Goal: Find specific page/section: Find specific page/section

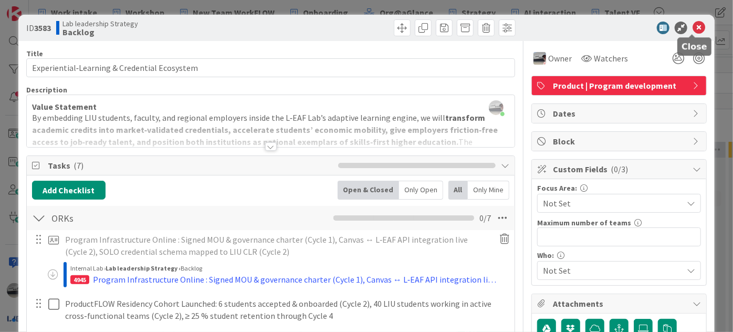
click at [697, 24] on icon at bounding box center [698, 28] width 13 height 13
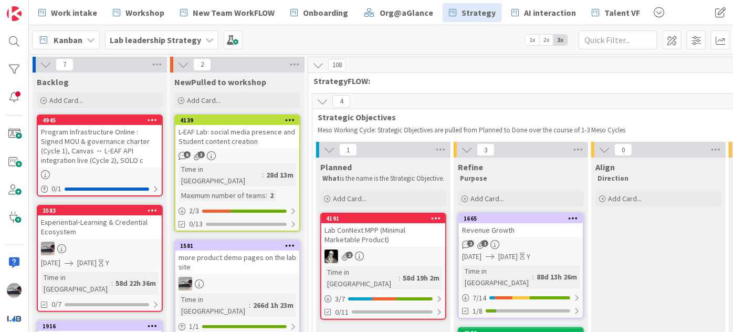
click at [147, 45] on span "Lab leadership Strategy" at bounding box center [155, 40] width 91 height 13
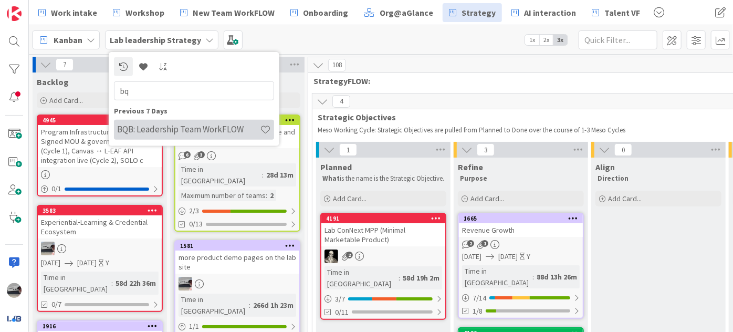
type input "bq"
click at [224, 134] on div "BQB: Leadership Team WorkFLOW" at bounding box center [194, 129] width 160 height 20
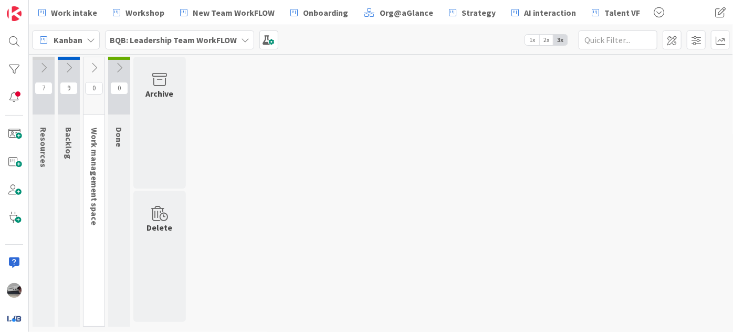
click at [88, 60] on button at bounding box center [93, 68] width 21 height 16
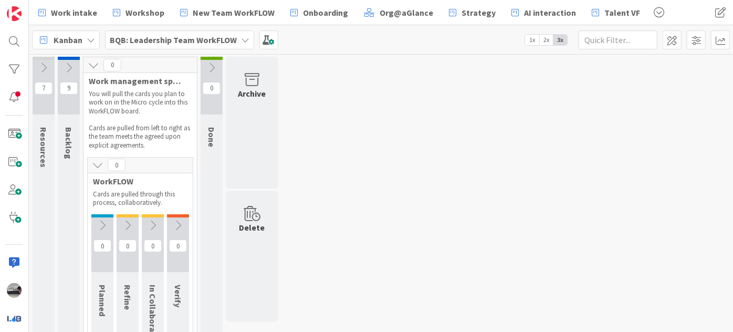
click at [69, 63] on icon at bounding box center [69, 68] width 12 height 12
